Goal: Task Accomplishment & Management: Use online tool/utility

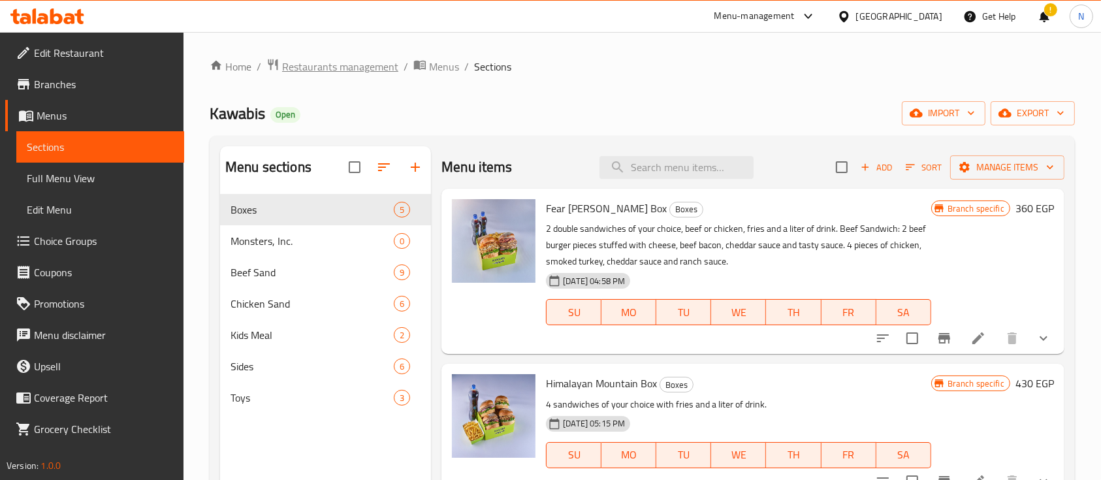
click at [302, 59] on span "Restaurants management" at bounding box center [340, 67] width 116 height 16
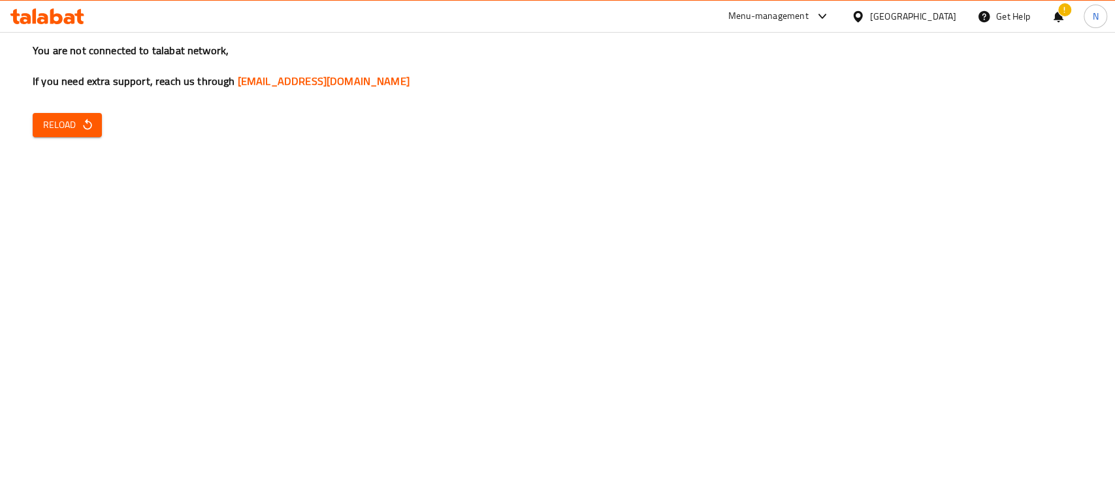
click at [73, 133] on span "Reload" at bounding box center [67, 125] width 48 height 16
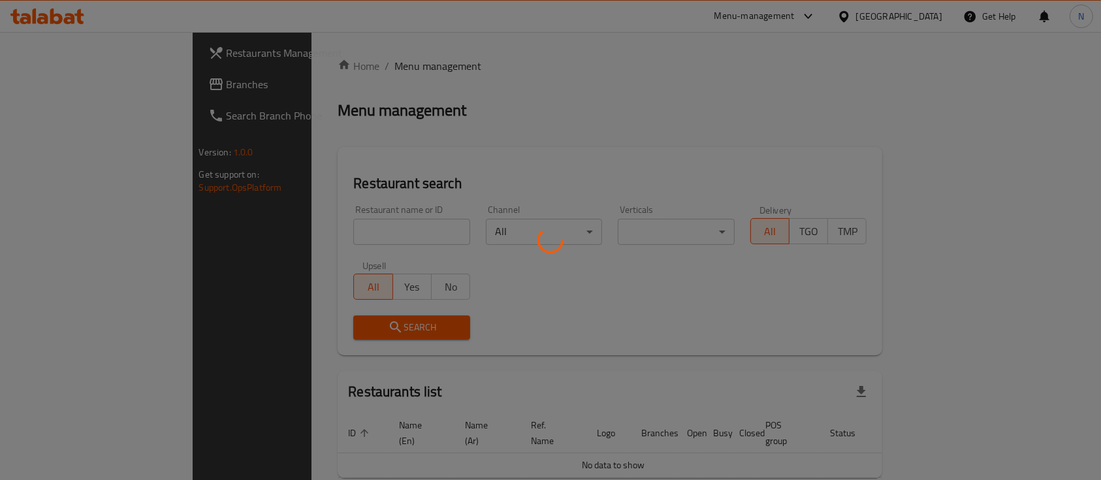
click at [276, 237] on div at bounding box center [550, 240] width 1101 height 480
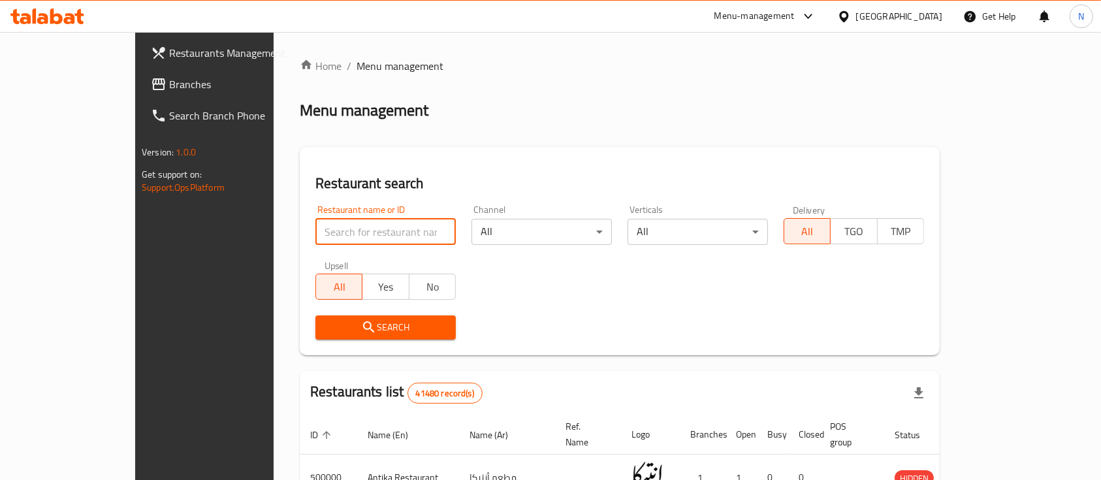
click at [315, 237] on input "search" at bounding box center [385, 232] width 140 height 26
paste input "692930"
type input "692930"
click button "Search" at bounding box center [385, 327] width 140 height 24
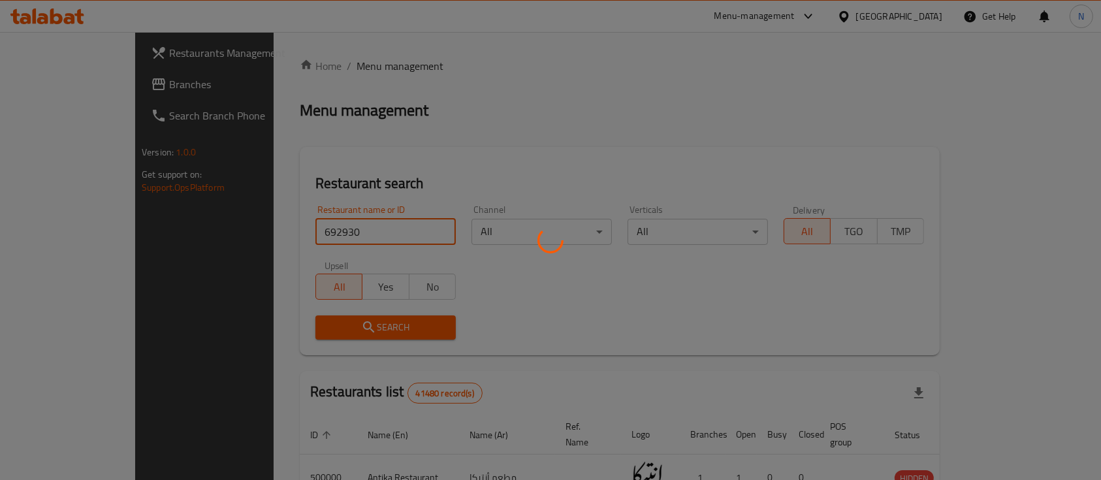
scroll to position [76, 0]
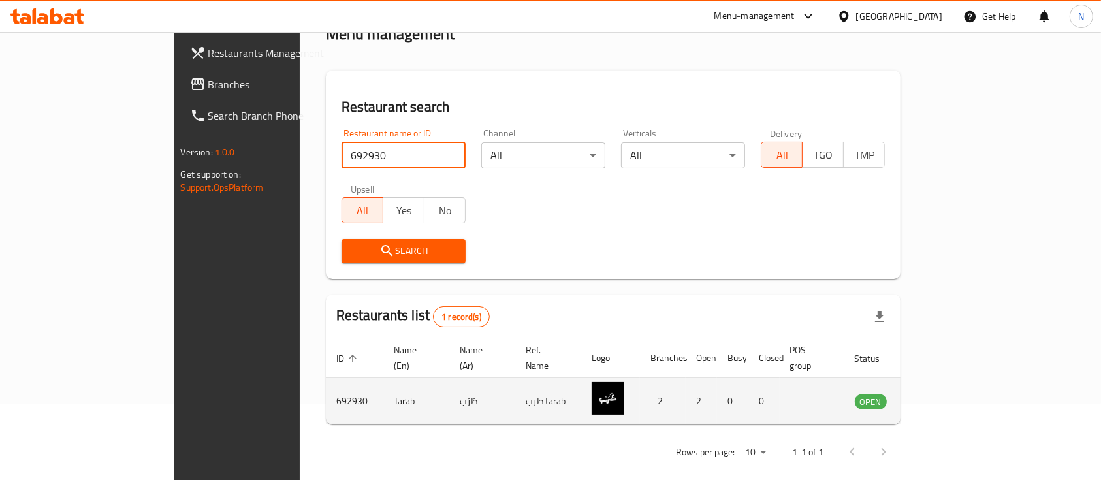
click at [939, 393] on icon "enhanced table" at bounding box center [931, 401] width 16 height 16
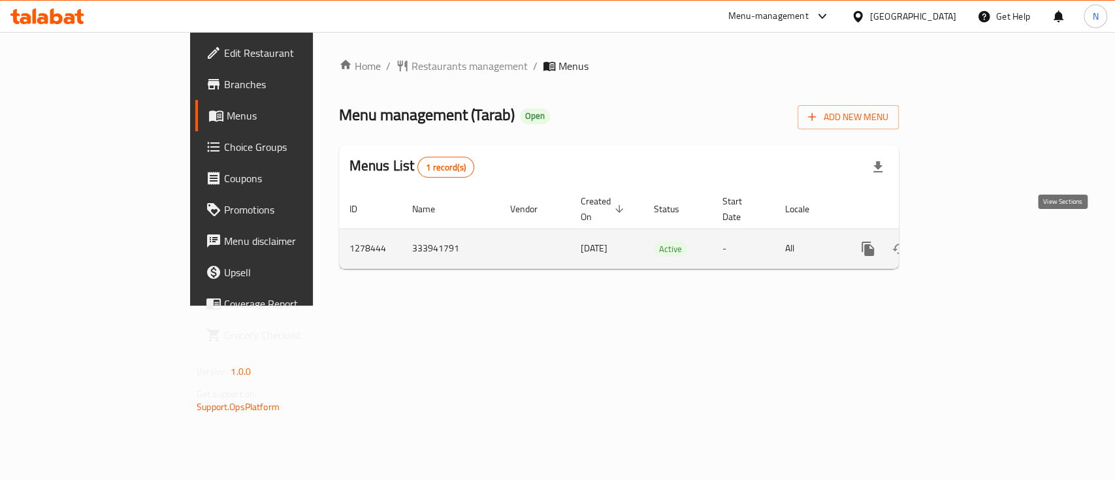
click at [970, 241] on icon "enhanced table" at bounding box center [962, 249] width 16 height 16
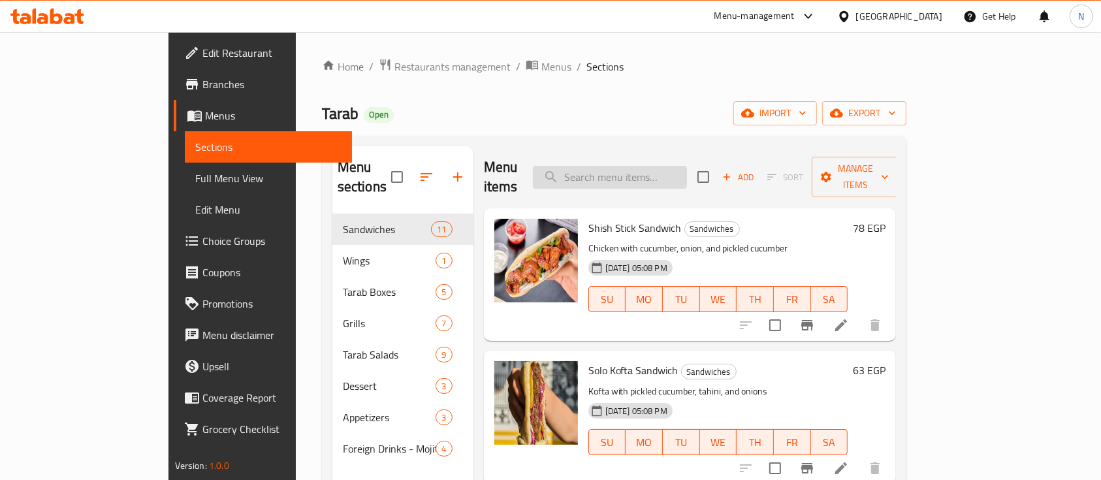
click at [675, 172] on input "search" at bounding box center [610, 177] width 154 height 23
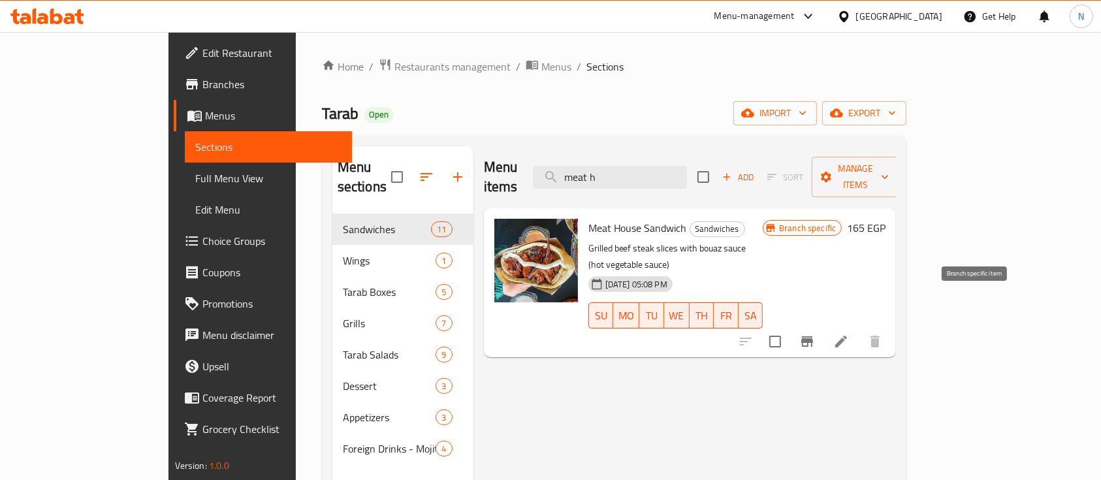
type input "meat h"
click at [815, 334] on icon "Branch-specific-item" at bounding box center [807, 342] width 16 height 16
